Goal: Task Accomplishment & Management: Manage account settings

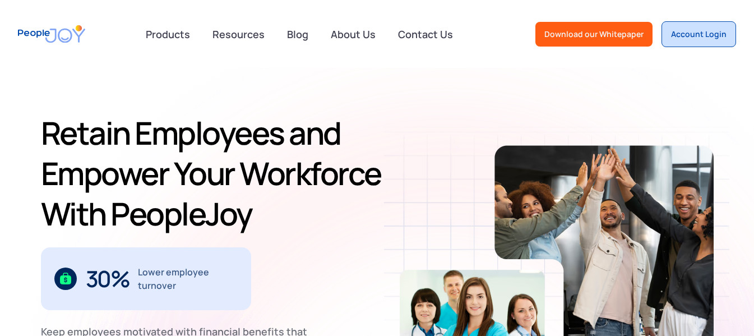
click at [706, 29] on div "Account Login" at bounding box center [698, 34] width 55 height 11
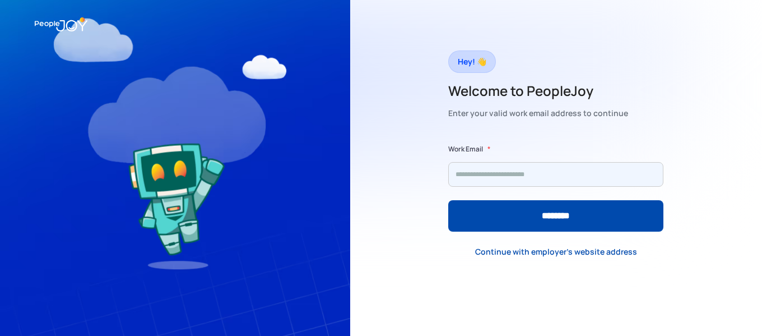
click at [548, 178] on input "Form" at bounding box center [555, 174] width 215 height 25
